Goal: Task Accomplishment & Management: Use online tool/utility

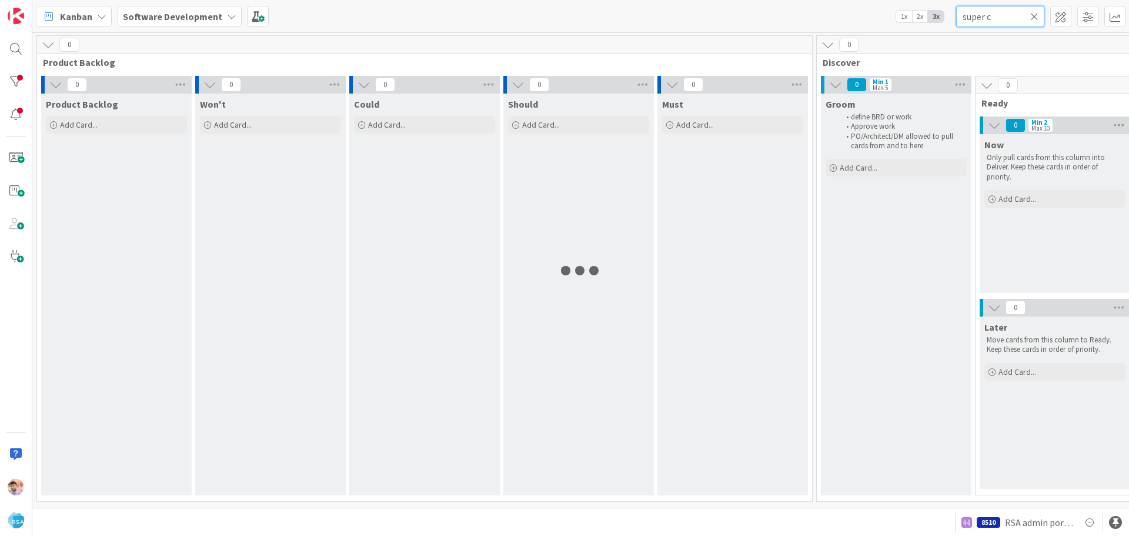
click at [998, 13] on input "super c" at bounding box center [1000, 16] width 88 height 21
type input "s"
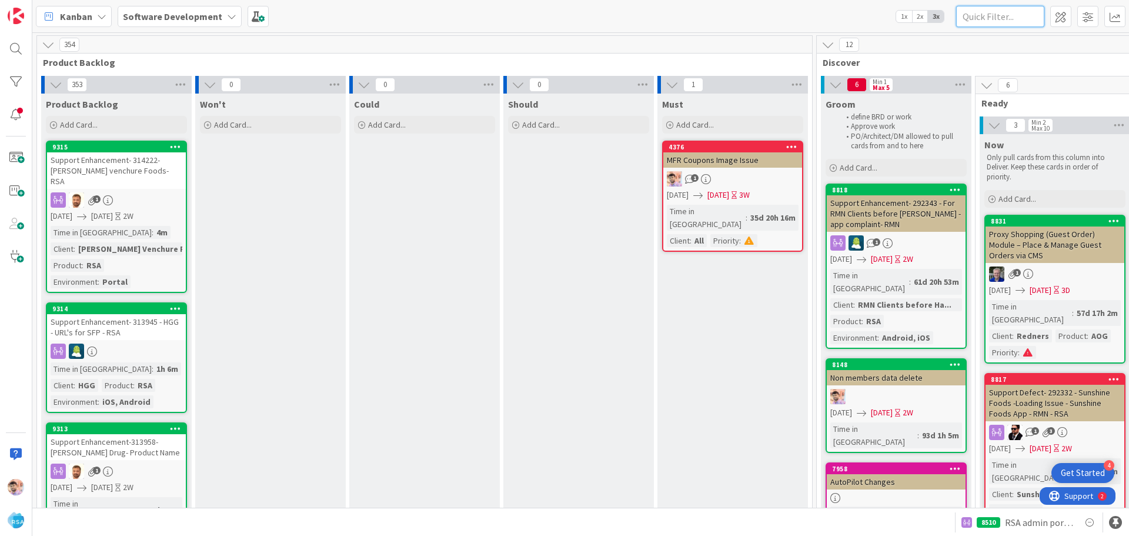
click at [1004, 18] on input "text" at bounding box center [1000, 16] width 88 height 21
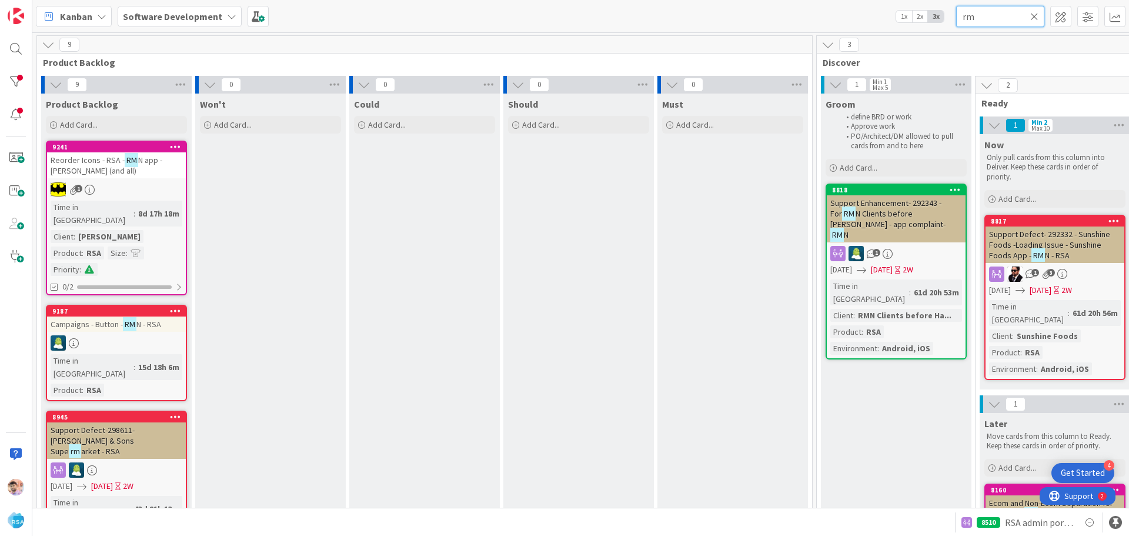
type input "r"
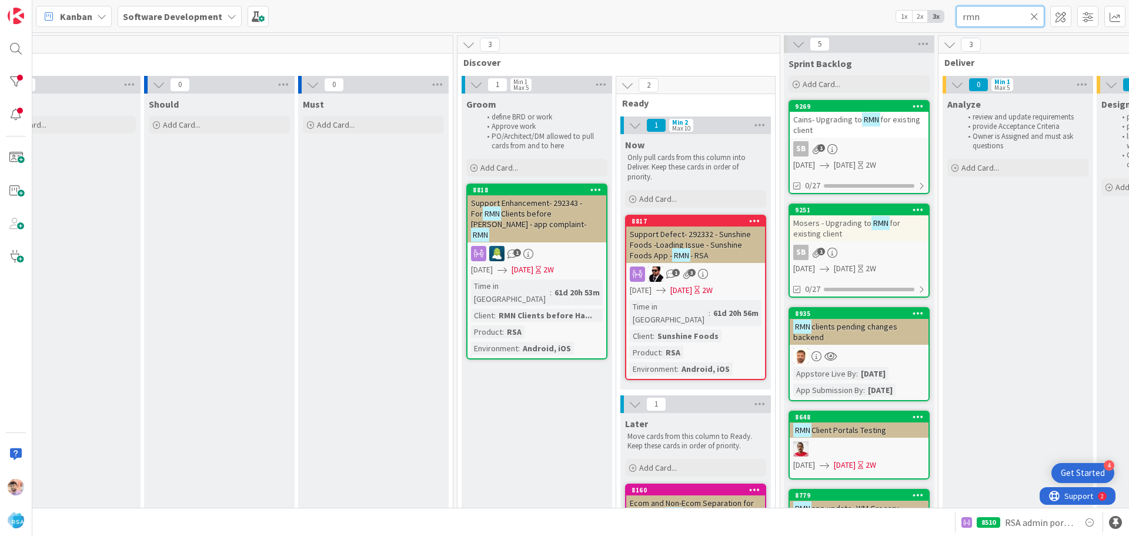
scroll to position [0, 511]
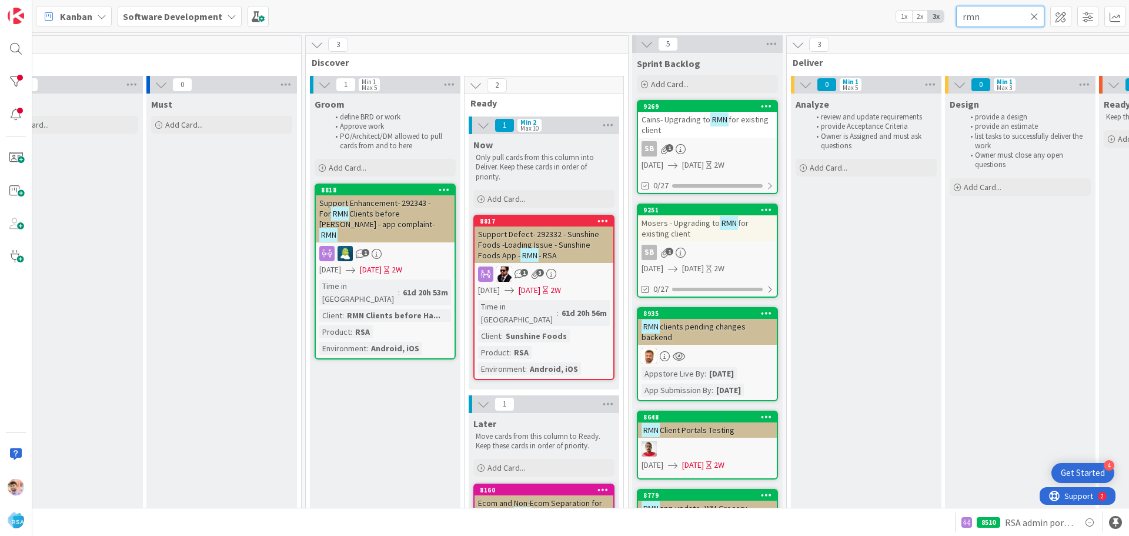
drag, startPoint x: 992, startPoint y: 21, endPoint x: 948, endPoint y: 20, distance: 44.1
click at [948, 20] on div "Kanban Software Development 1x 2x 3x rmn" at bounding box center [580, 16] width 1096 height 32
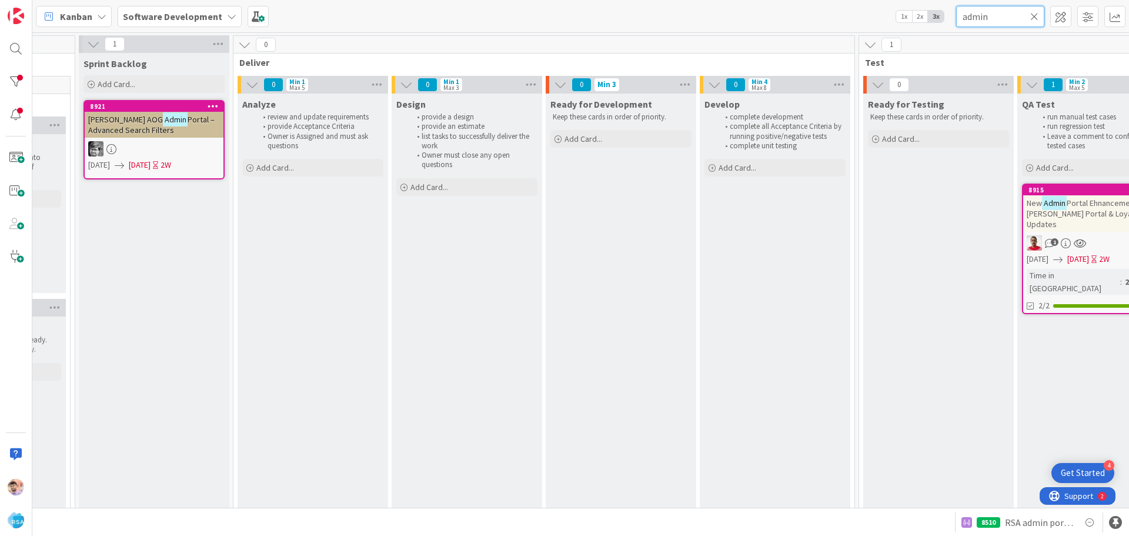
scroll to position [0, 1113]
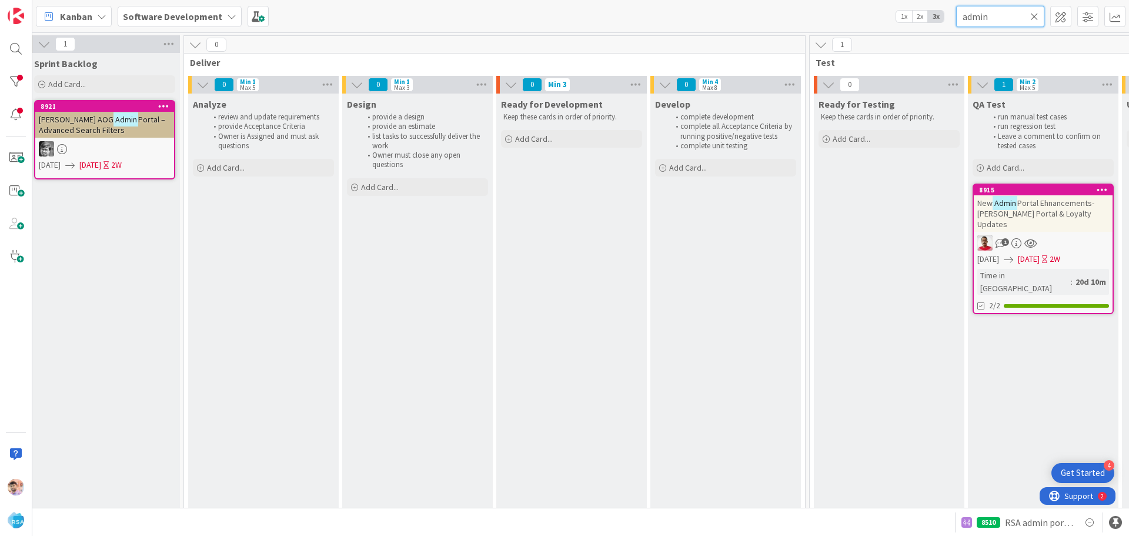
type input "admin"
click at [1035, 220] on div "New Admin Portal Ehnancements- [PERSON_NAME] Portal & Loyalty Updates" at bounding box center [1042, 213] width 139 height 36
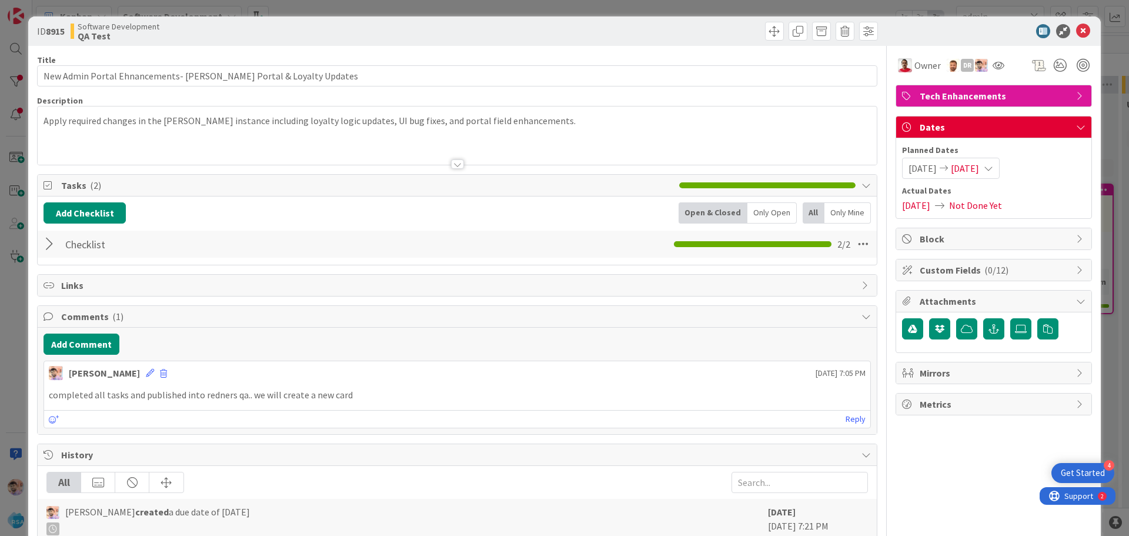
click at [928, 157] on div "Planned Dates [DATE] [DATE]" at bounding box center [993, 161] width 183 height 35
click at [926, 165] on span "[DATE]" at bounding box center [922, 168] width 28 height 14
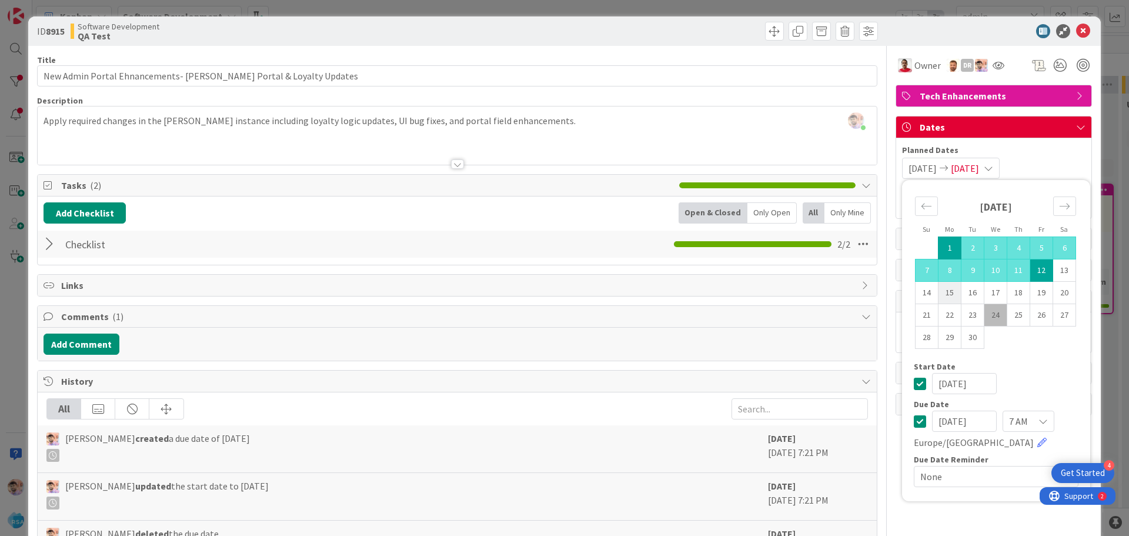
click at [938, 290] on td "15" at bounding box center [949, 293] width 23 height 22
type input "[DATE]"
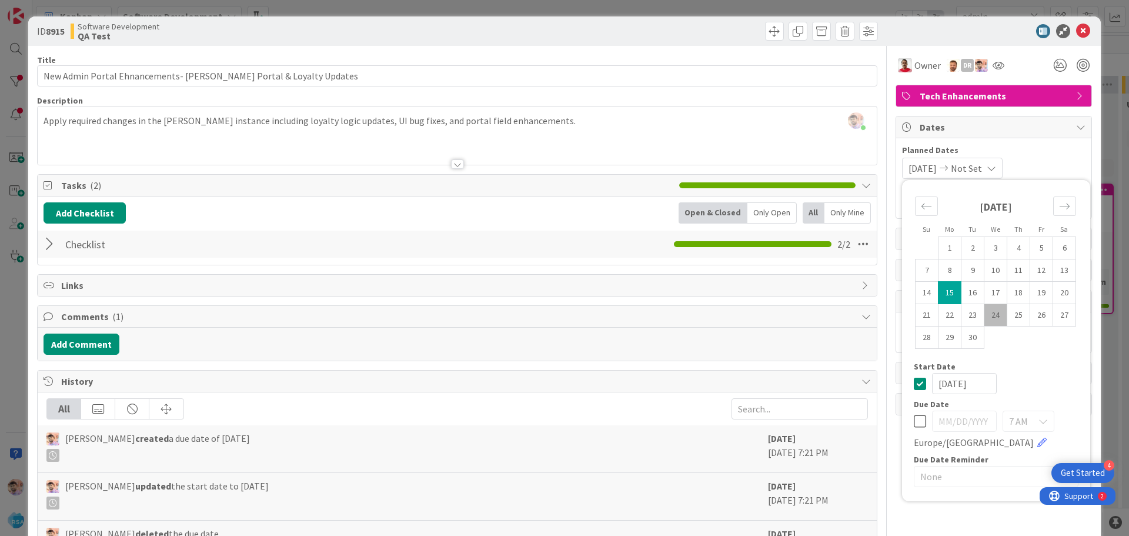
click at [980, 168] on span "Not Set" at bounding box center [966, 168] width 31 height 14
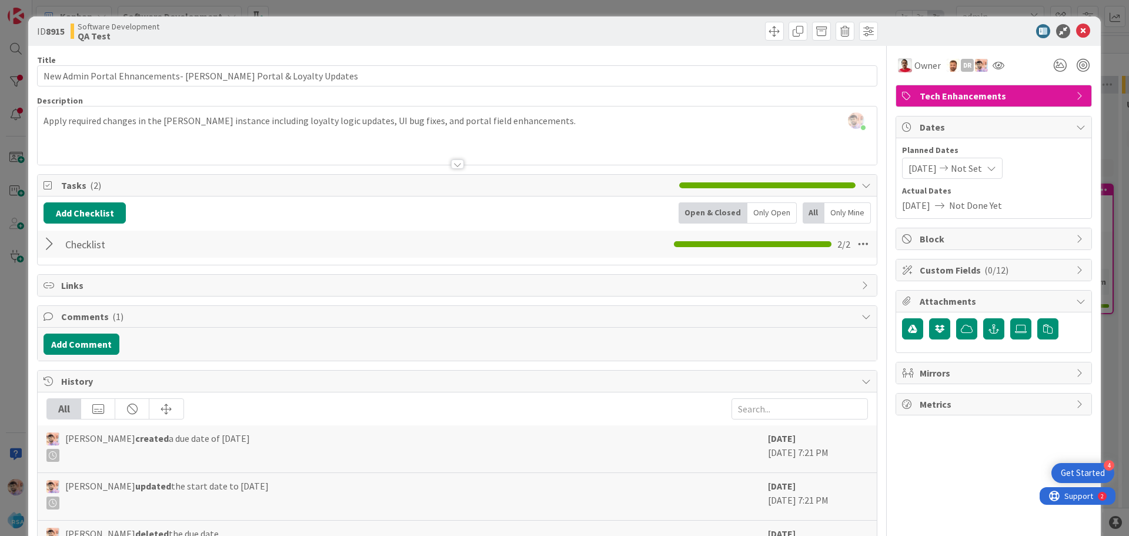
click at [982, 162] on span "Not Set" at bounding box center [966, 168] width 31 height 14
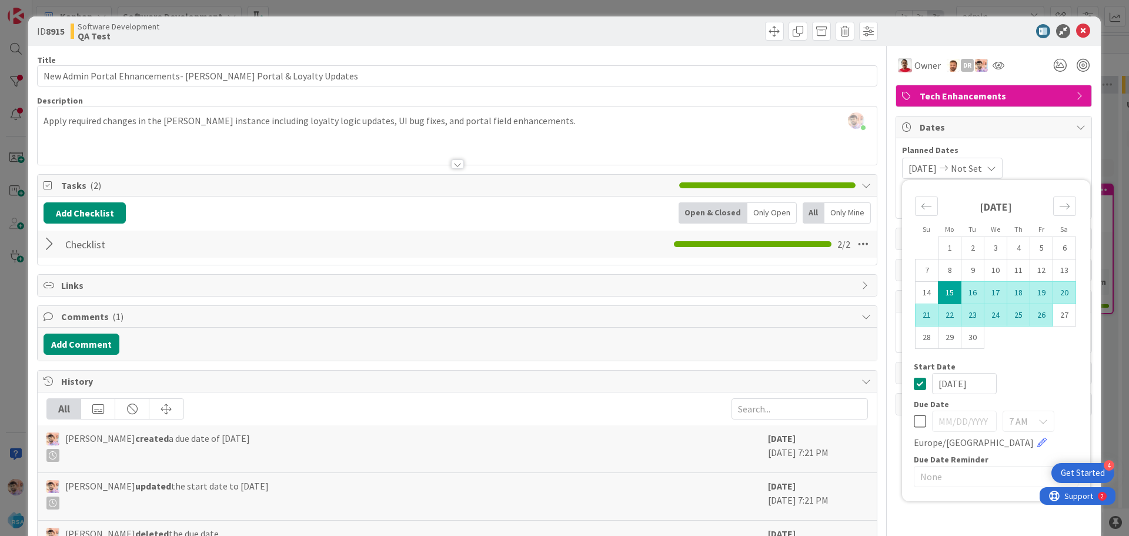
click at [1033, 317] on td "26" at bounding box center [1041, 315] width 23 height 22
type input "[DATE]"
click at [1045, 382] on div "[DATE]" at bounding box center [995, 383] width 165 height 21
click at [916, 39] on div "ID 8915 Software Development QA Test" at bounding box center [564, 30] width 1072 height 29
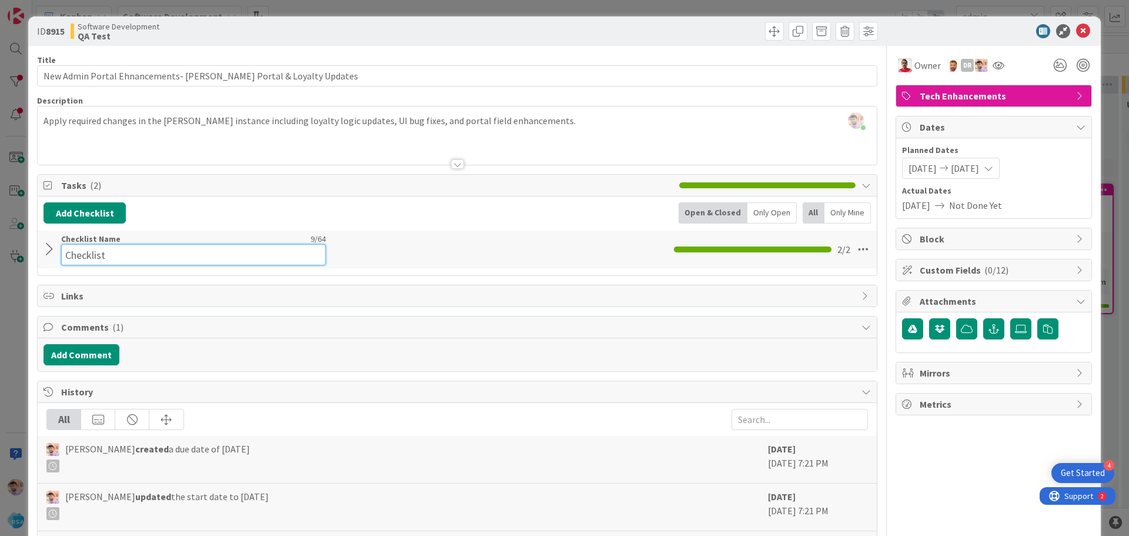
click at [94, 245] on input "Checklist" at bounding box center [193, 254] width 265 height 21
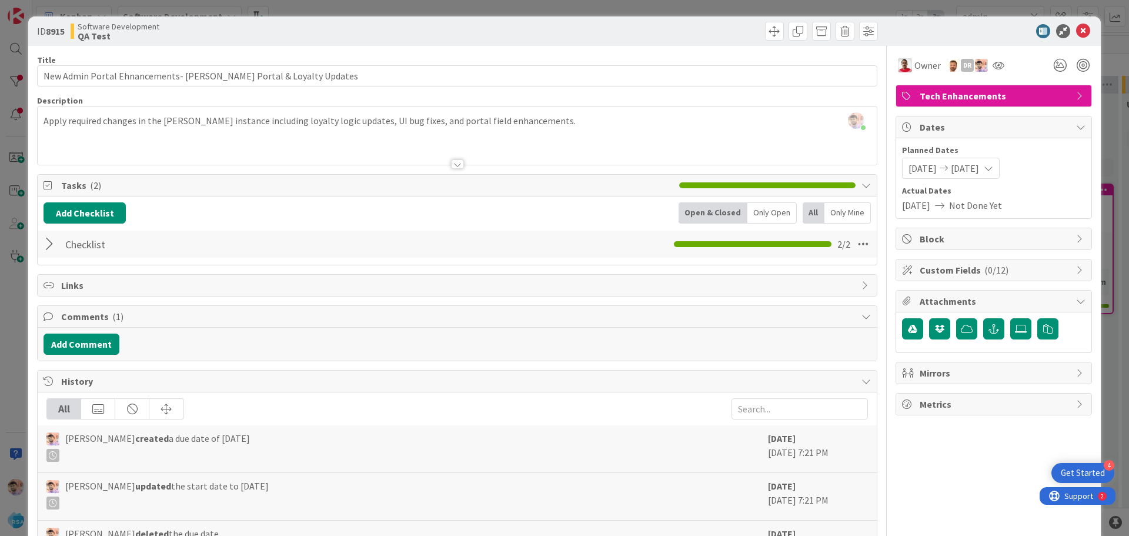
click at [373, 242] on div "Checklist Checklist Name 9 / 64 Checklist 2 / 2" at bounding box center [457, 243] width 839 height 27
click at [52, 239] on div at bounding box center [50, 243] width 15 height 21
